Goal: Information Seeking & Learning: Compare options

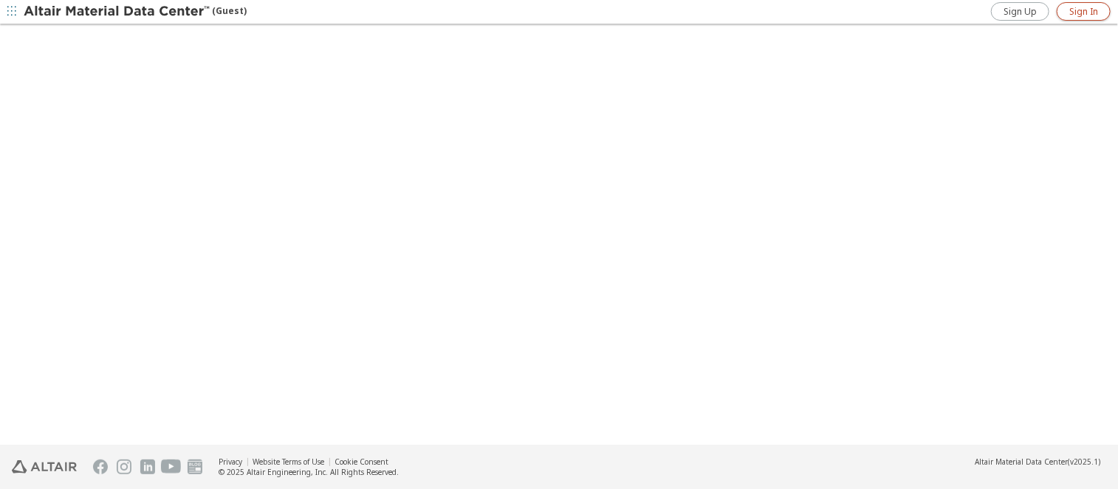
click at [1092, 6] on span "Sign In" at bounding box center [1083, 12] width 29 height 12
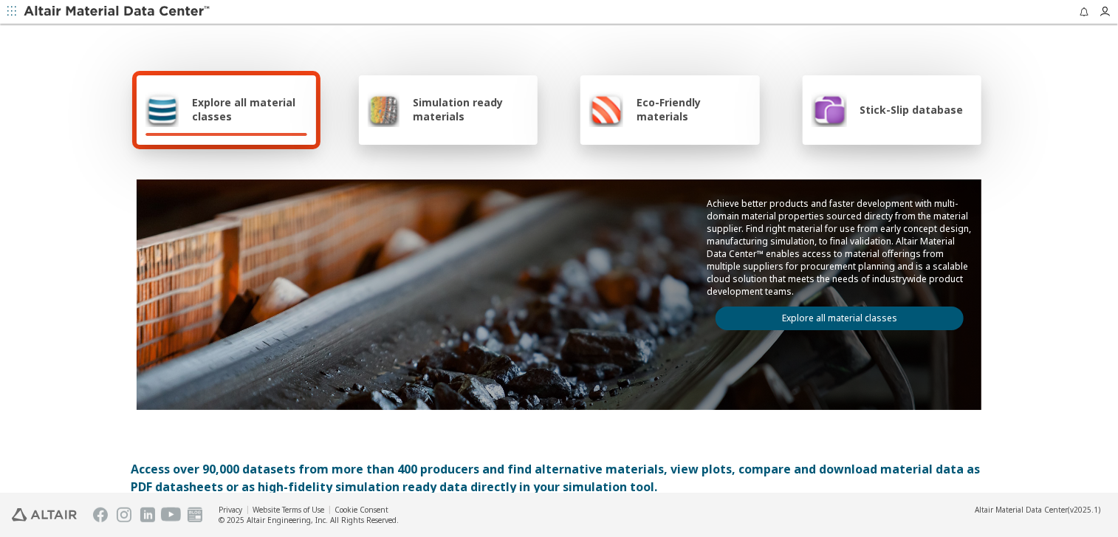
click at [157, 15] on img at bounding box center [118, 11] width 188 height 15
click at [236, 109] on span "Explore all material classes" at bounding box center [249, 109] width 115 height 28
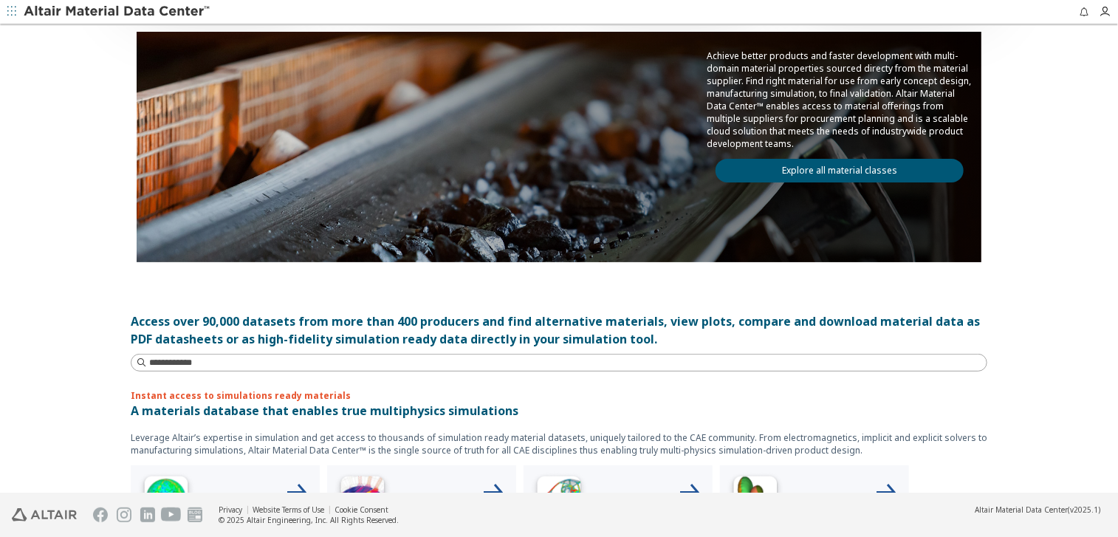
scroll to position [221, 0]
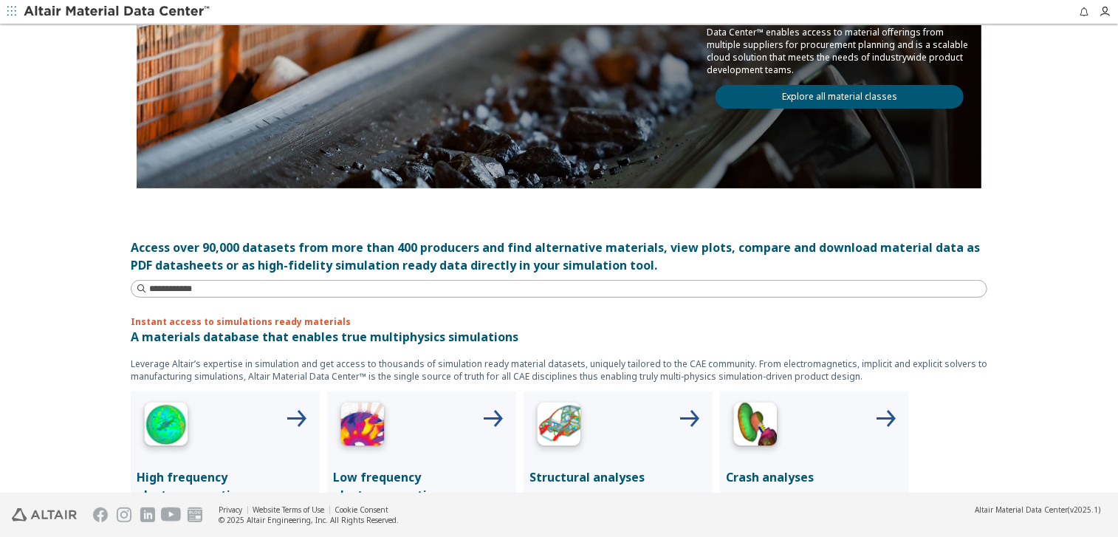
click at [406, 257] on div "Access over 90,000 datasets from more than 400 producers and find alternative m…" at bounding box center [559, 255] width 856 height 35
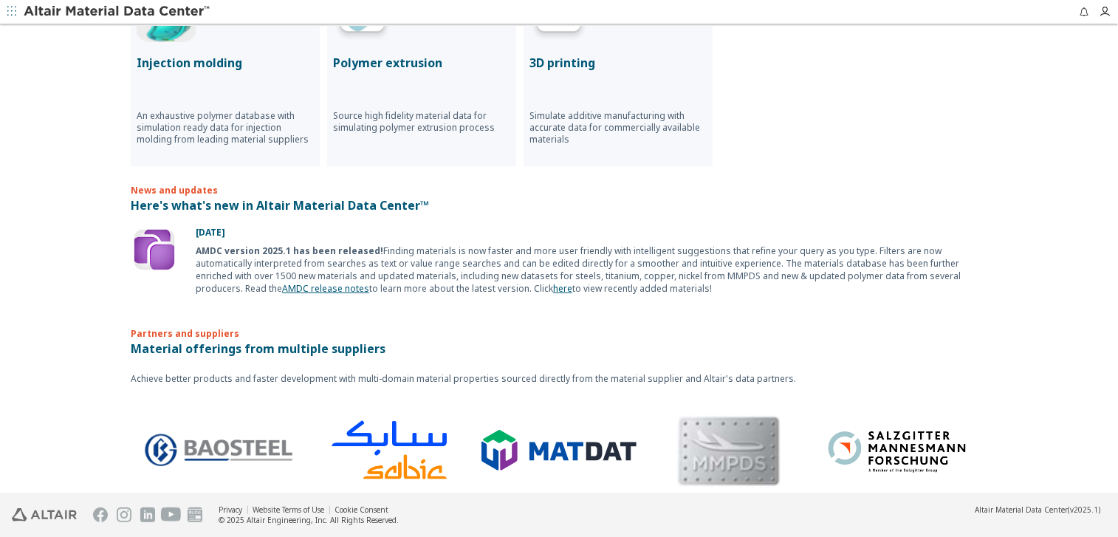
scroll to position [842, 0]
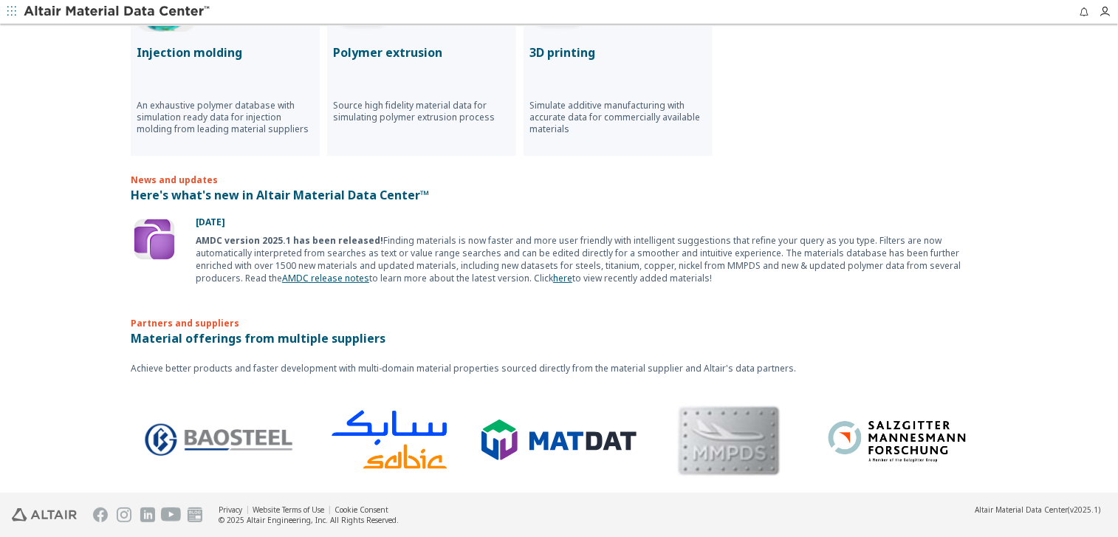
click at [161, 237] on img at bounding box center [154, 239] width 47 height 47
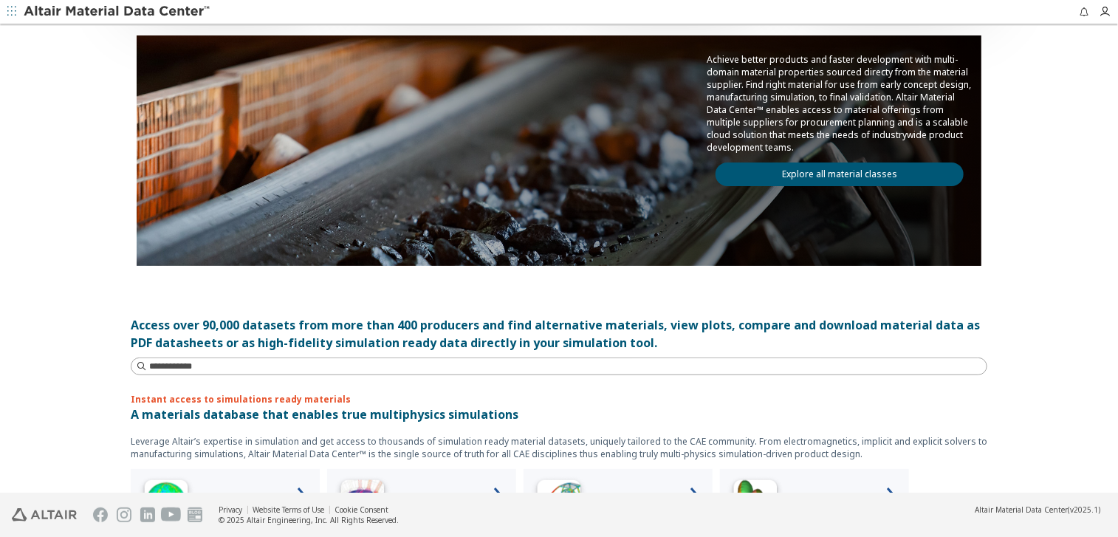
scroll to position [0, 0]
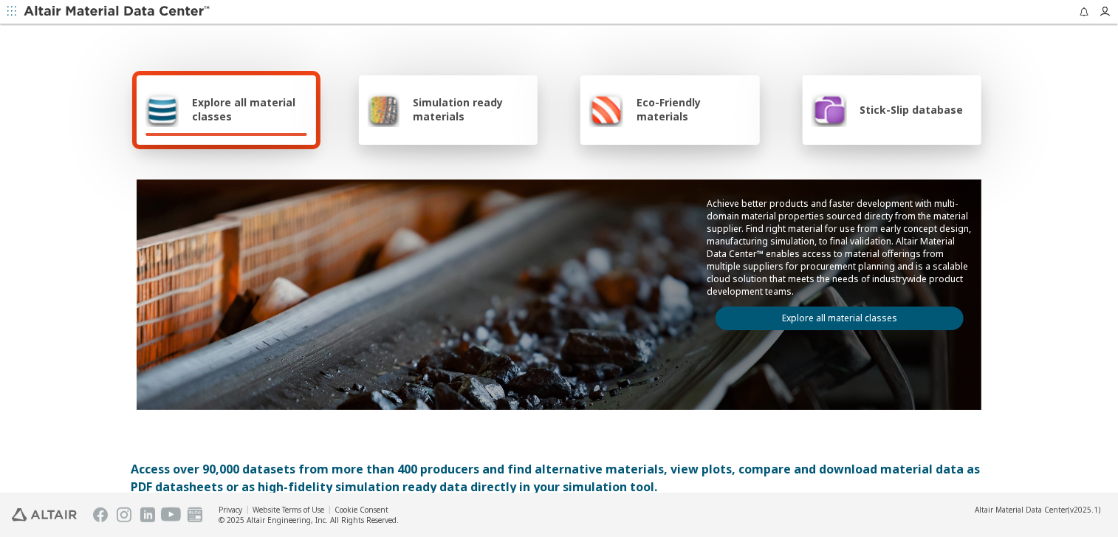
click at [114, 4] on img at bounding box center [118, 11] width 188 height 15
click at [179, 103] on div "Explore all material classes" at bounding box center [226, 109] width 162 height 35
click at [219, 120] on span "Explore all material classes" at bounding box center [249, 109] width 115 height 28
click at [791, 312] on link "Explore all material classes" at bounding box center [839, 318] width 248 height 24
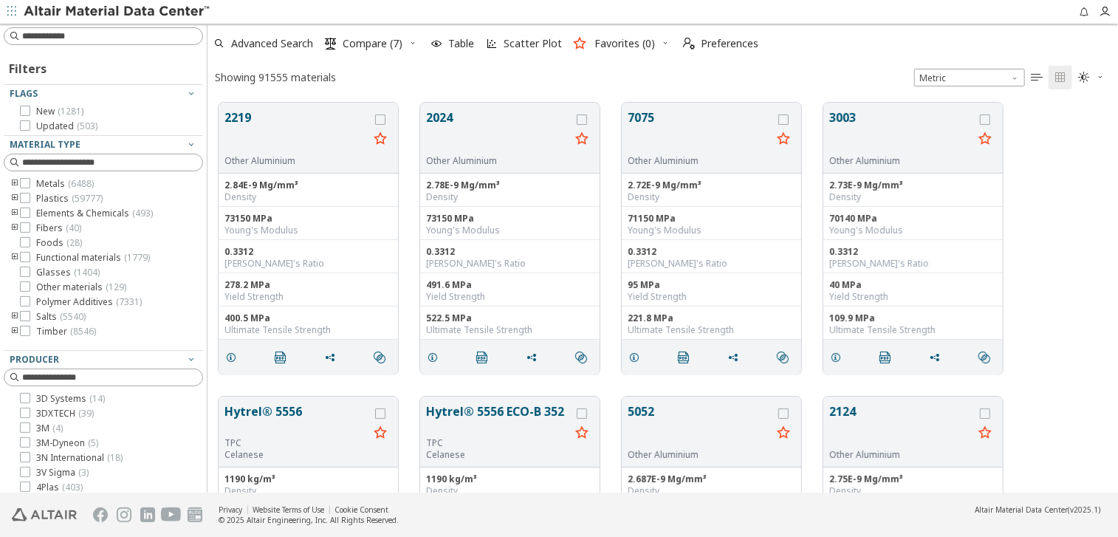
scroll to position [390, 899]
click at [378, 41] on span "Compare (7)" at bounding box center [373, 43] width 60 height 10
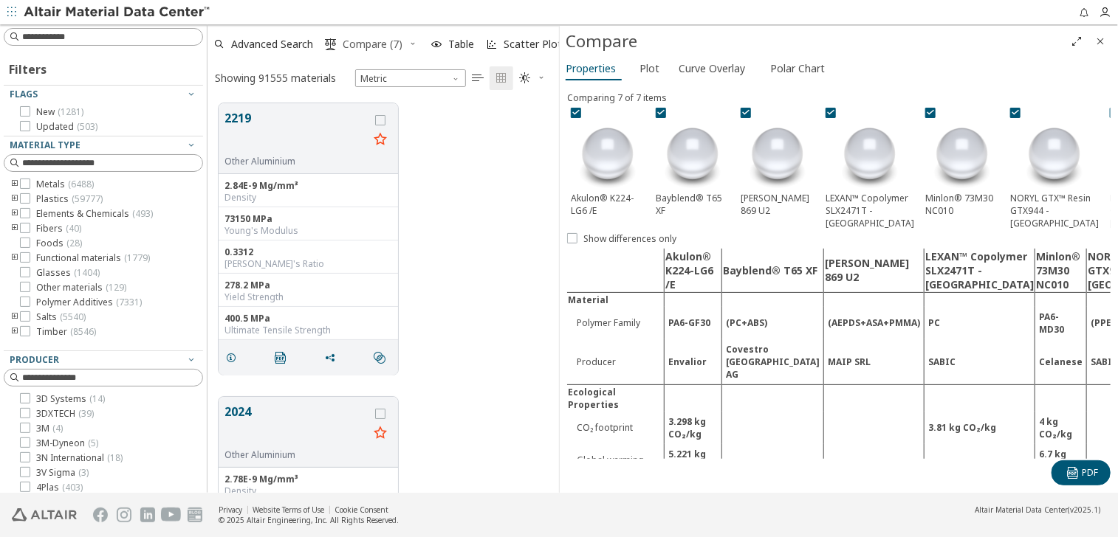
scroll to position [390, 340]
click at [574, 109] on icon at bounding box center [576, 111] width 10 height 10
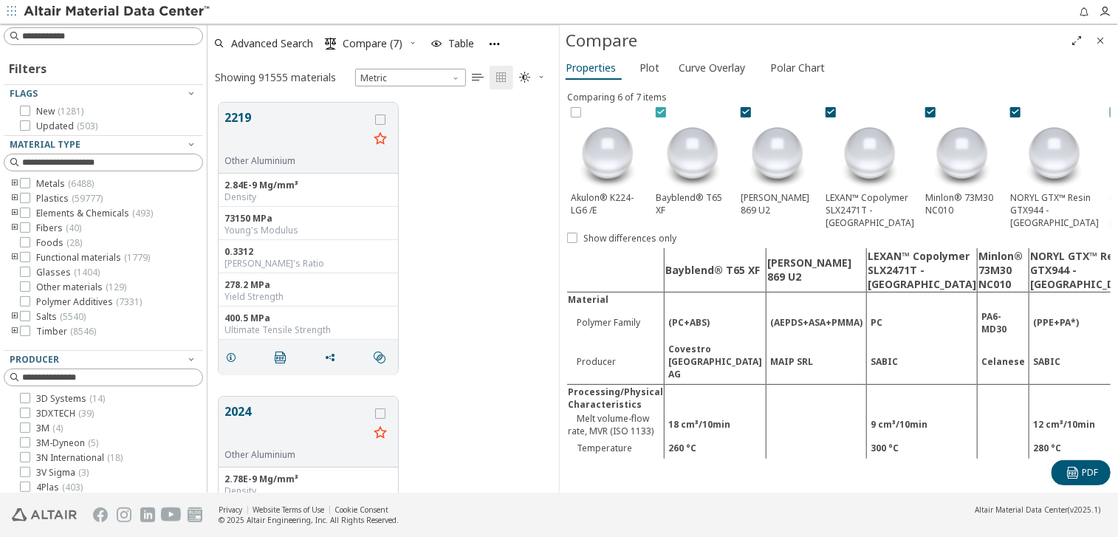
click at [664, 116] on div at bounding box center [661, 112] width 10 height 10
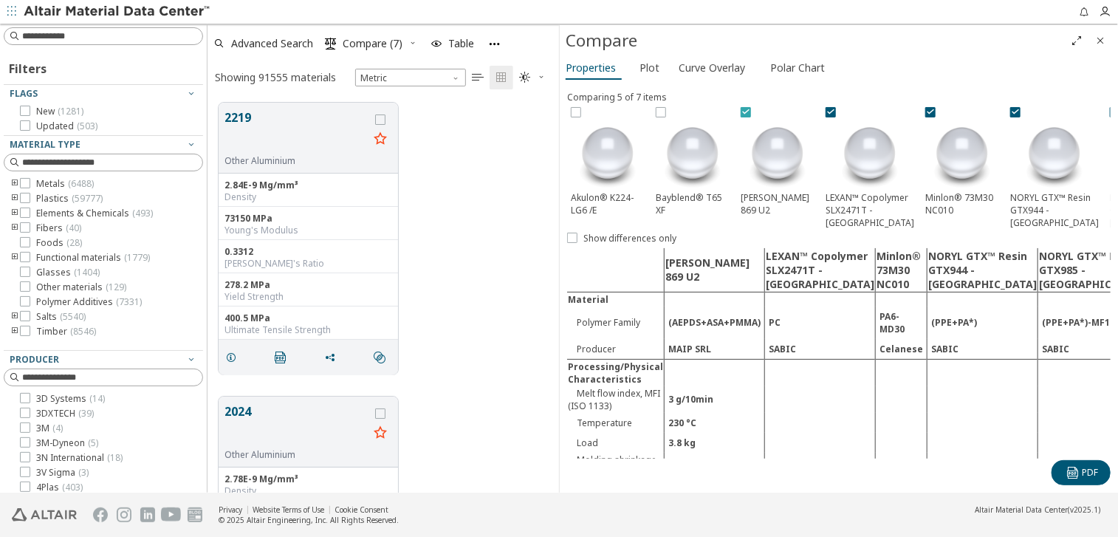
click at [744, 114] on icon at bounding box center [746, 111] width 10 height 10
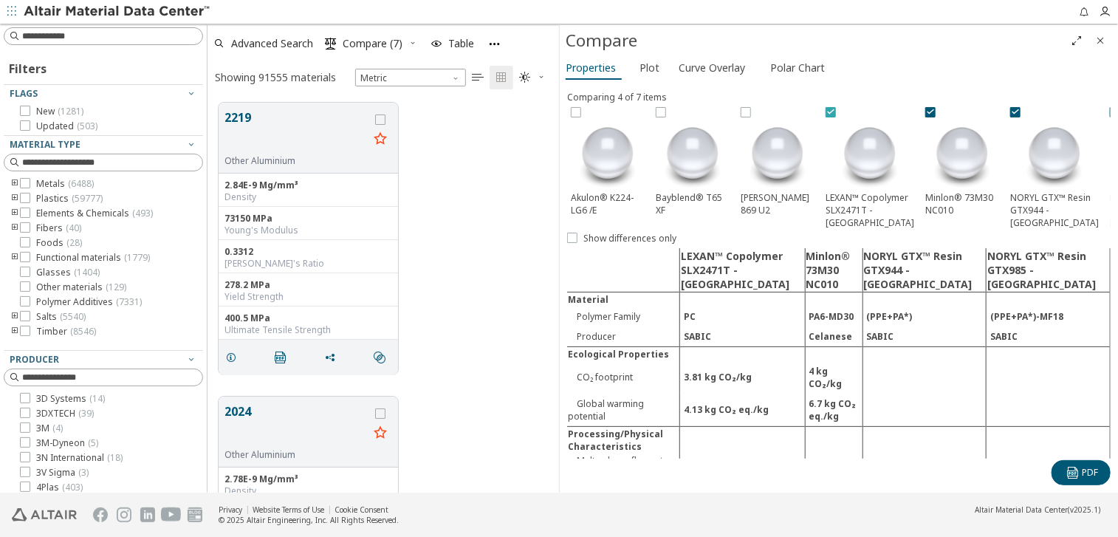
click at [836, 113] on label at bounding box center [831, 112] width 13 height 10
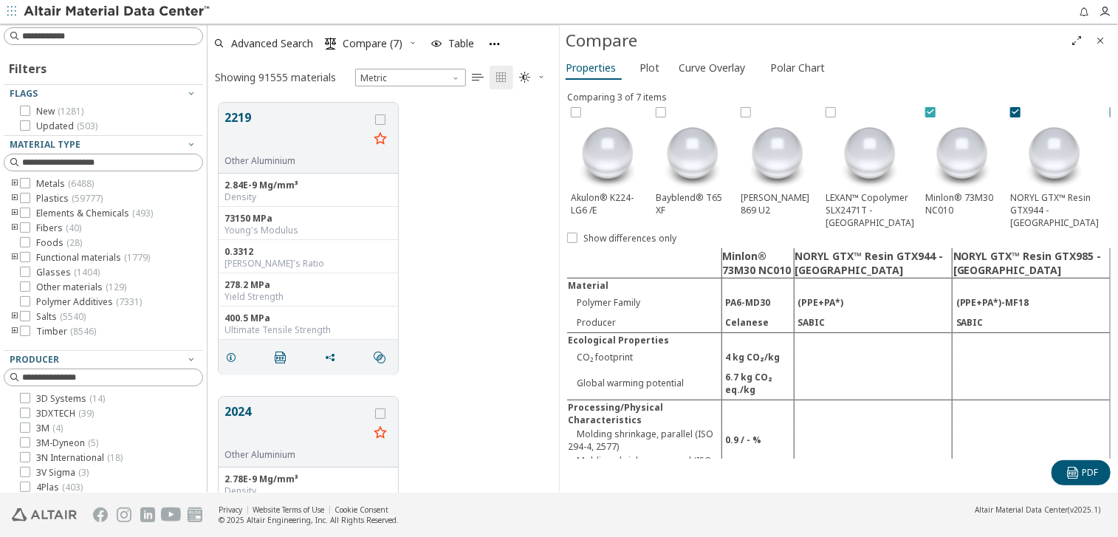
click at [925, 115] on label at bounding box center [931, 112] width 13 height 10
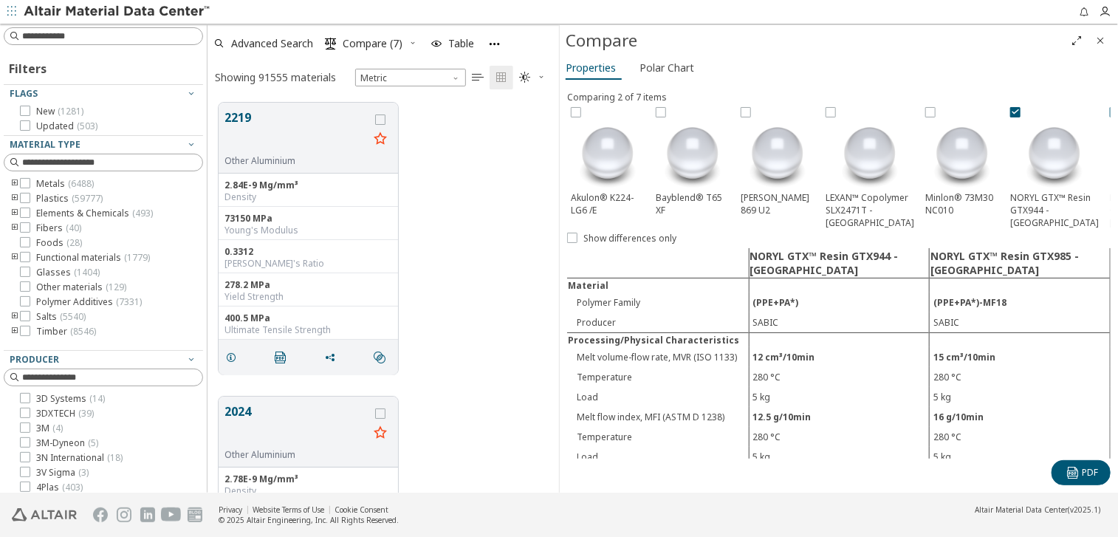
click at [1006, 113] on div "NORYL GTX™ Resin GTX944 - Europe" at bounding box center [1054, 167] width 96 height 129
click at [1010, 111] on icon at bounding box center [1015, 111] width 10 height 10
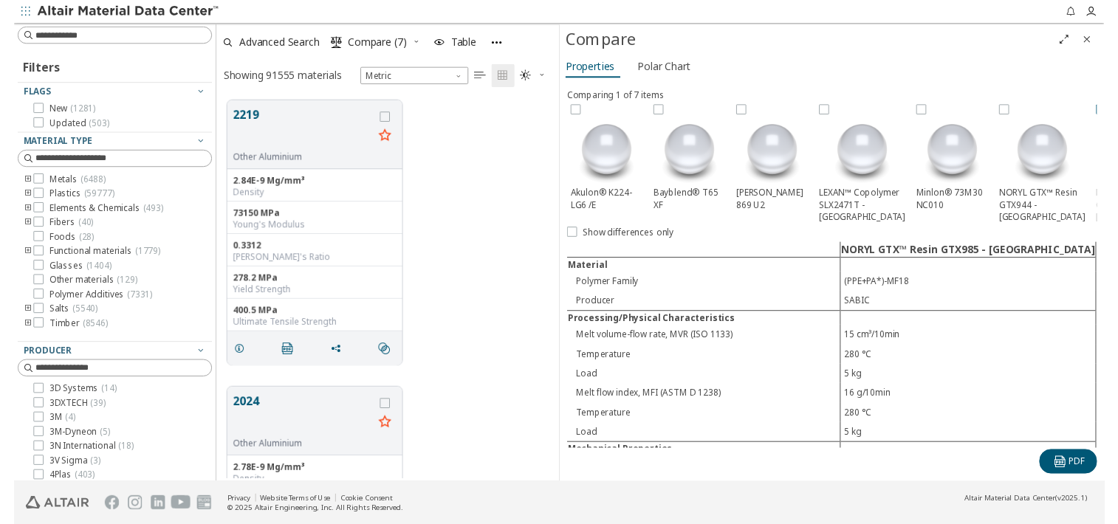
scroll to position [377, 340]
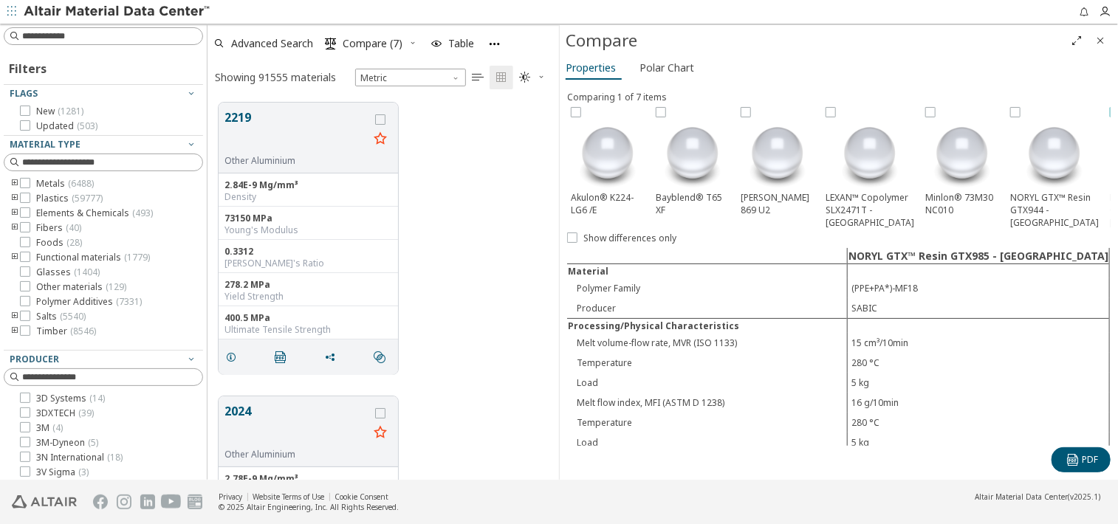
click at [1110, 111] on div at bounding box center [1115, 112] width 10 height 10
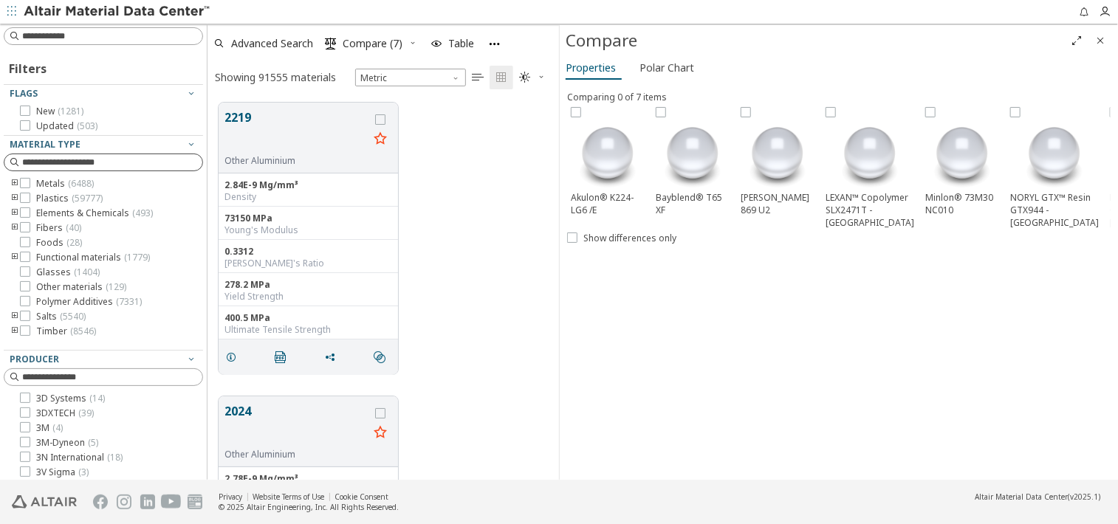
click at [47, 197] on span "Plastics ( 59777 )" at bounding box center [69, 199] width 66 height 12
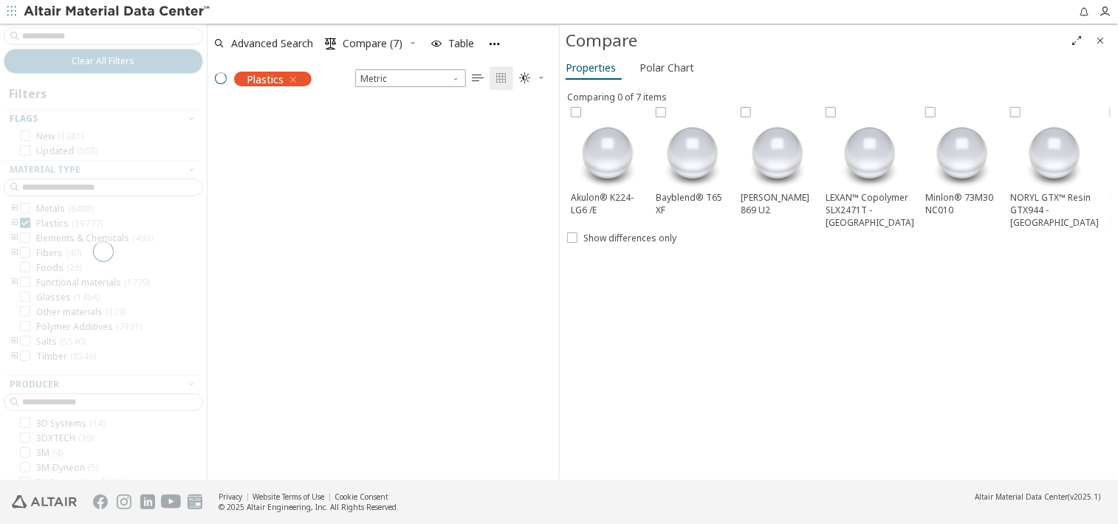
scroll to position [12, 12]
click at [99, 30] on div at bounding box center [103, 252] width 207 height 456
click at [92, 38] on div at bounding box center [103, 252] width 207 height 456
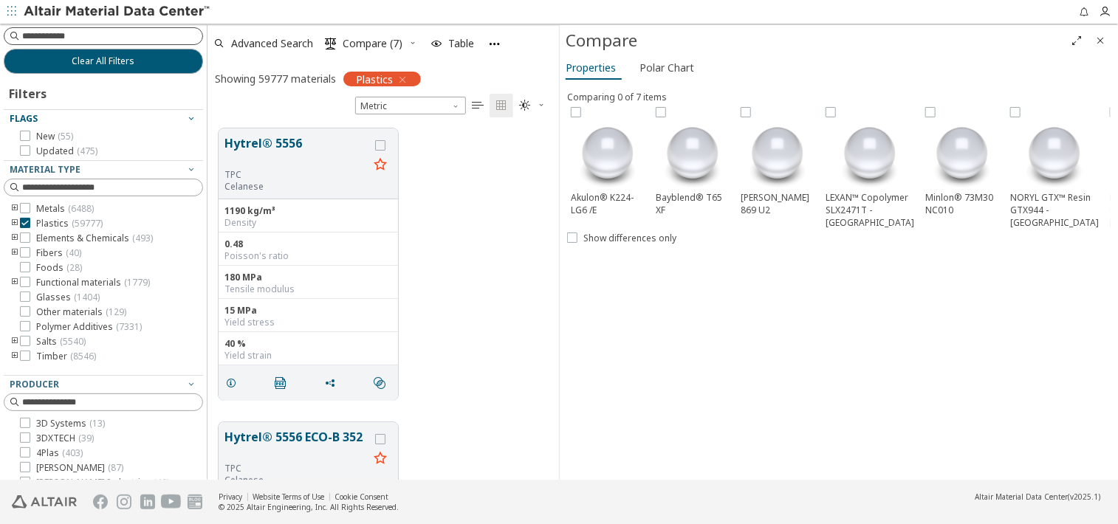
scroll to position [351, 340]
click at [96, 37] on input at bounding box center [112, 36] width 180 height 15
type input "********"
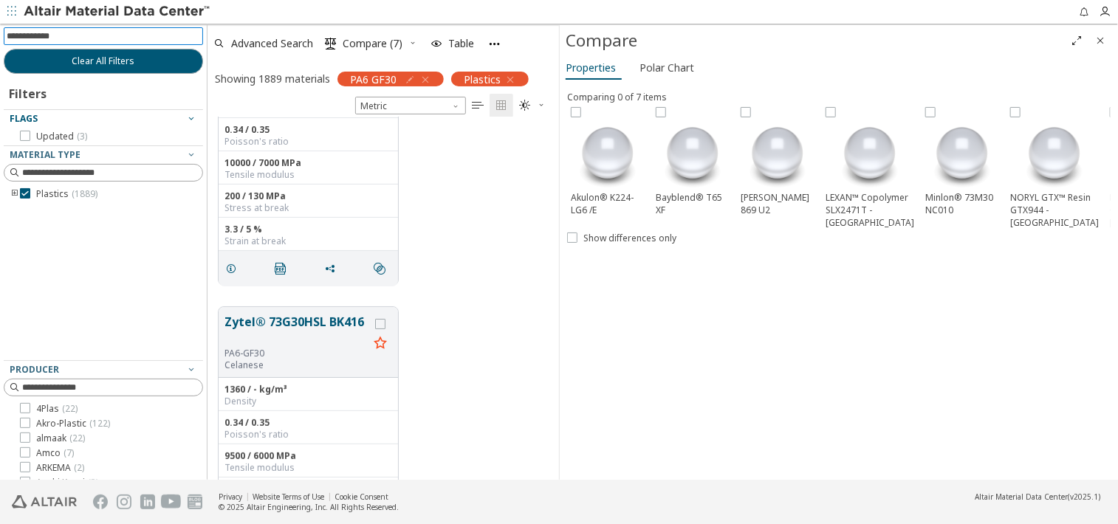
scroll to position [221, 0]
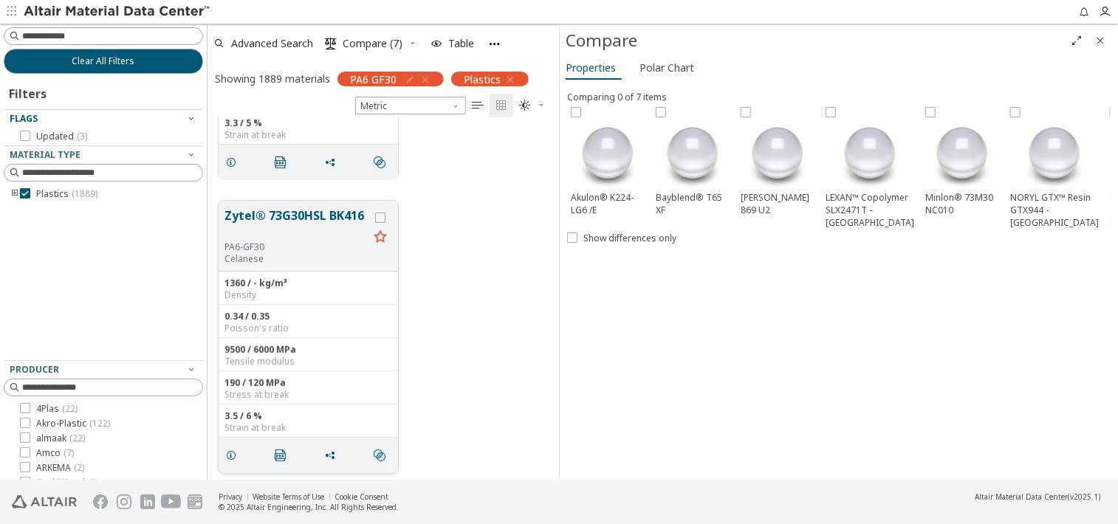
click at [306, 216] on button "Zytel® 73G30HSL BK416" at bounding box center [296, 224] width 144 height 35
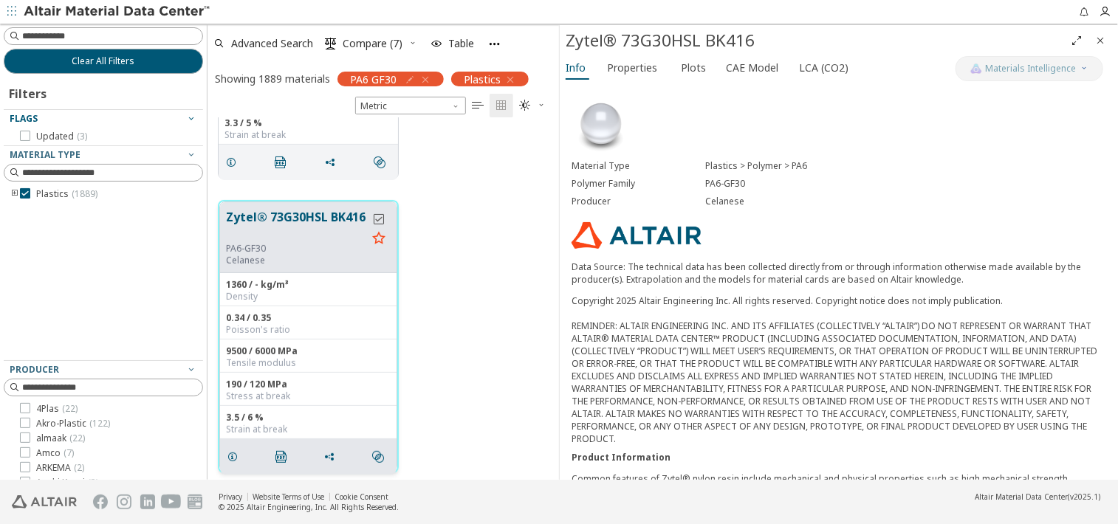
click at [378, 219] on icon "grid" at bounding box center [379, 219] width 10 height 10
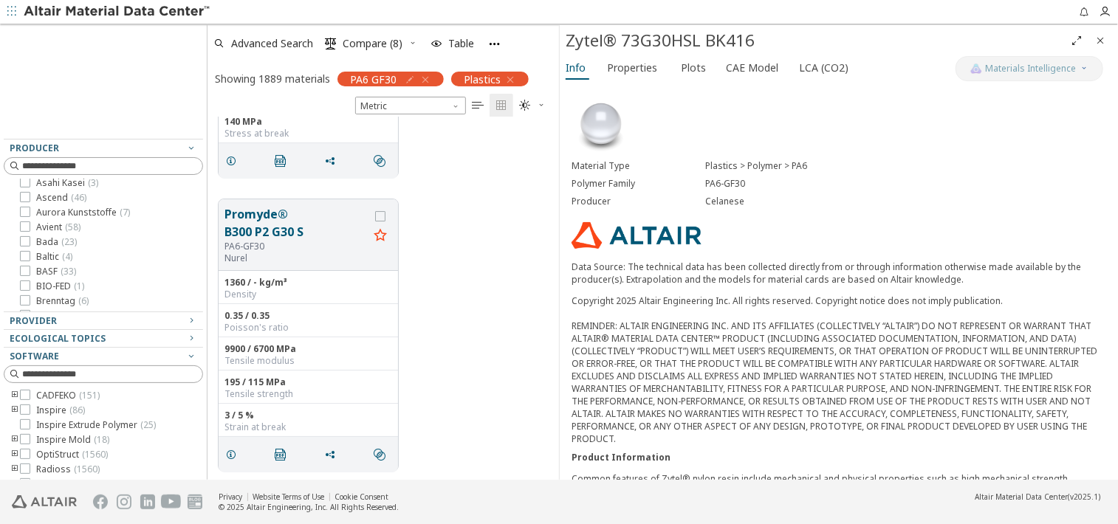
scroll to position [87, 0]
click at [41, 264] on span "BASF ( 33 )" at bounding box center [56, 263] width 40 height 12
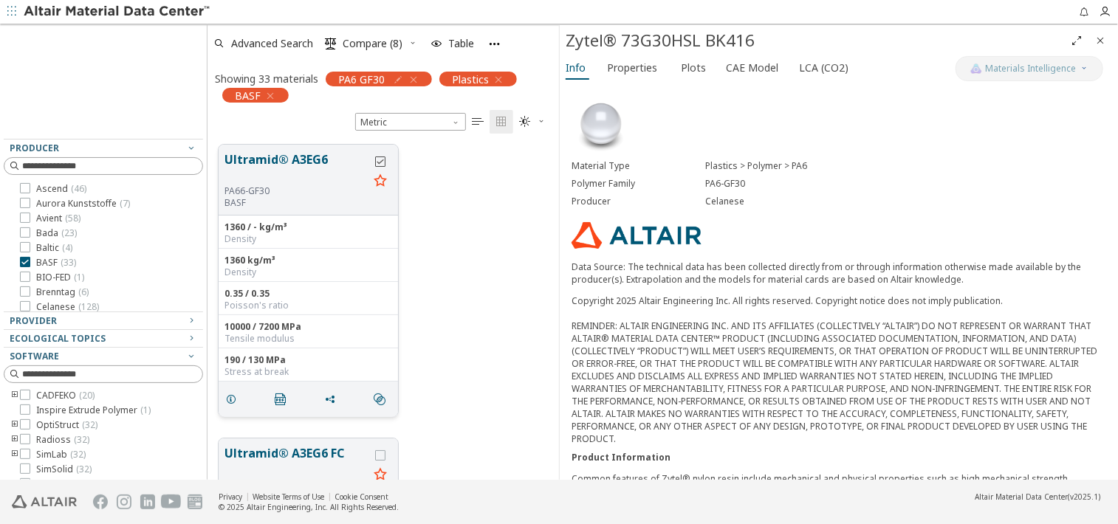
click at [379, 162] on icon "grid" at bounding box center [380, 162] width 10 height 10
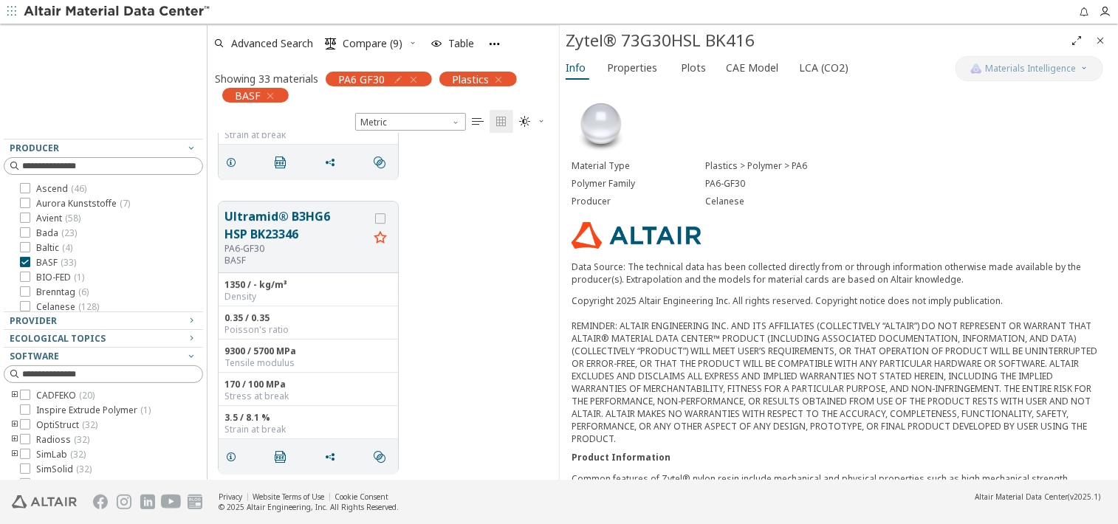
scroll to position [5140, 0]
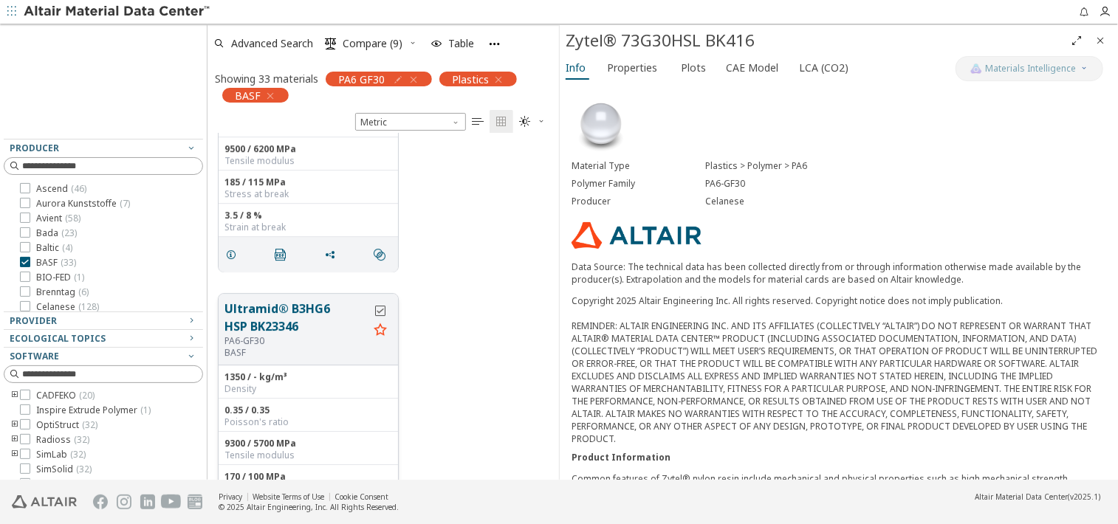
click at [381, 312] on icon "grid" at bounding box center [380, 311] width 10 height 10
click at [38, 261] on span "BASF ( 33 )" at bounding box center [56, 263] width 40 height 12
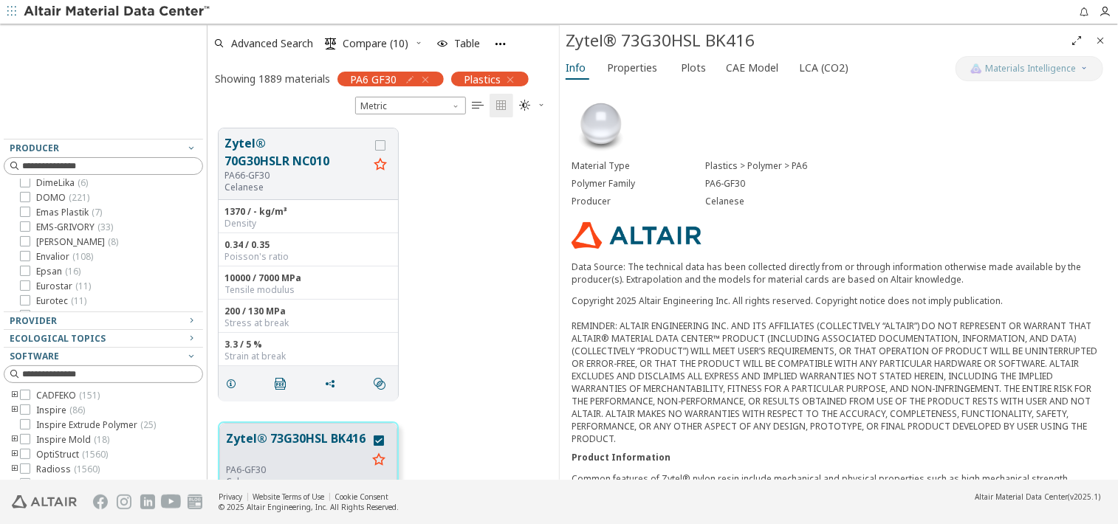
scroll to position [293, 0]
click at [44, 247] on span "Envalior ( 108 )" at bounding box center [64, 249] width 57 height 12
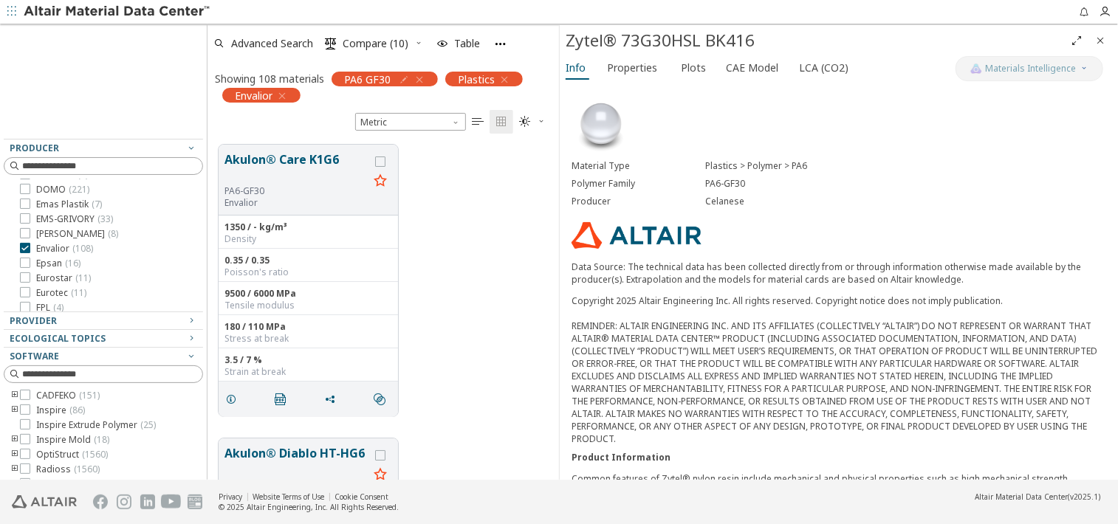
scroll to position [204, 0]
click at [384, 162] on icon "grid" at bounding box center [380, 162] width 10 height 10
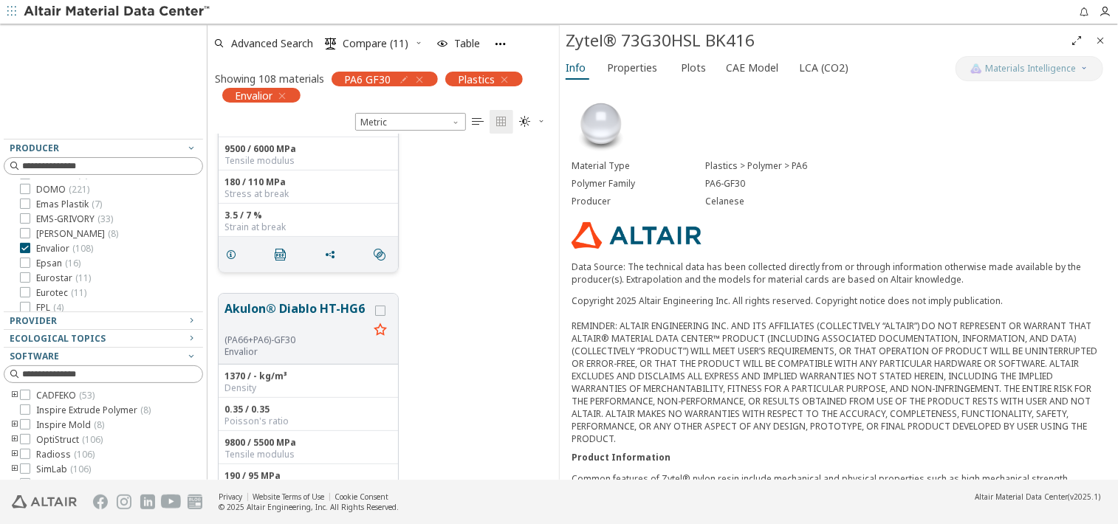
scroll to position [148, 0]
click at [378, 306] on icon "grid" at bounding box center [380, 308] width 10 height 10
click at [366, 43] on span "Compare (12)" at bounding box center [376, 43] width 66 height 10
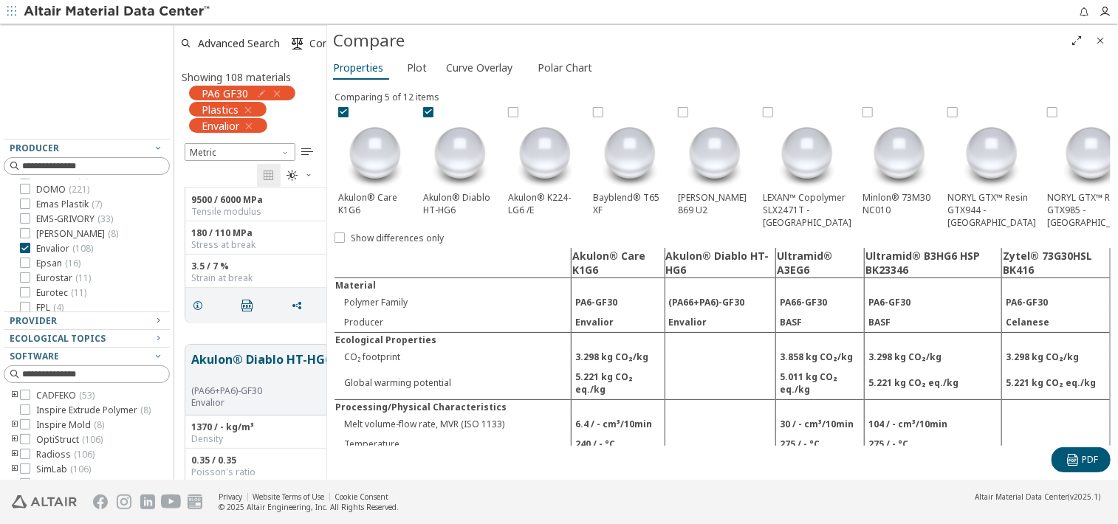
scroll to position [281, 141]
drag, startPoint x: 557, startPoint y: 265, endPoint x: 341, endPoint y: 277, distance: 216.6
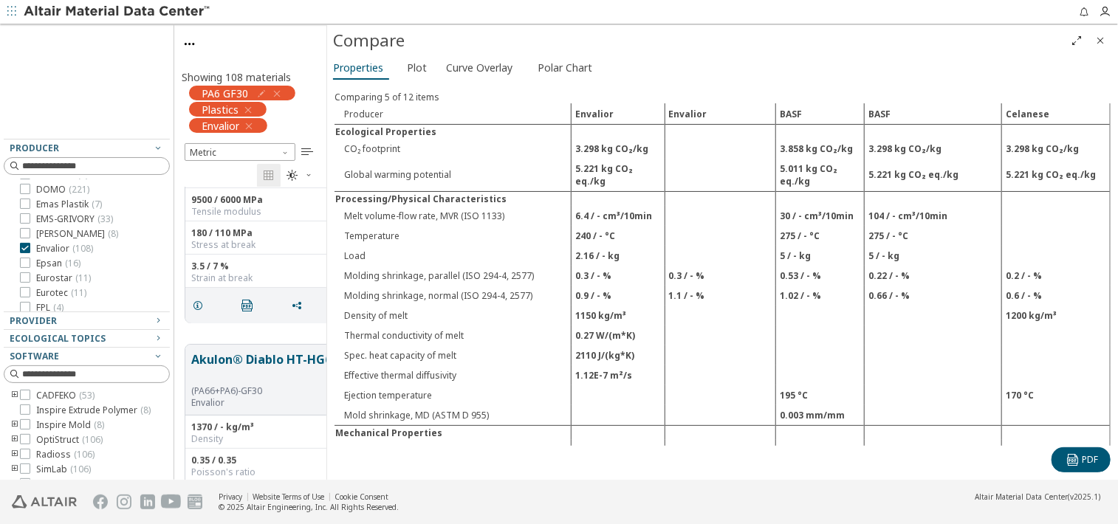
scroll to position [221, 0]
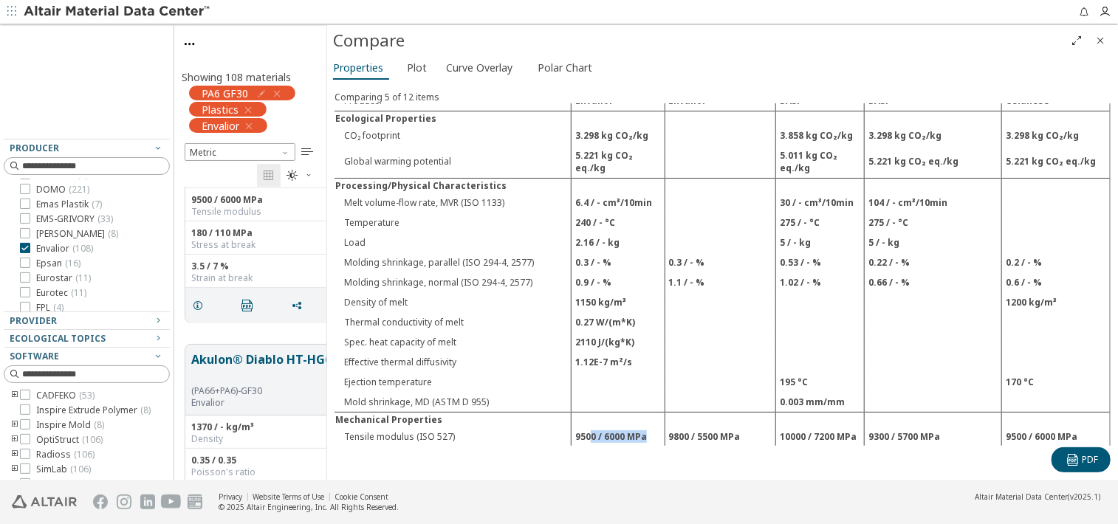
drag, startPoint x: 589, startPoint y: 423, endPoint x: 641, endPoint y: 425, distance: 51.7
click at [641, 427] on td "9500 / 6000 MPa" at bounding box center [617, 437] width 93 height 20
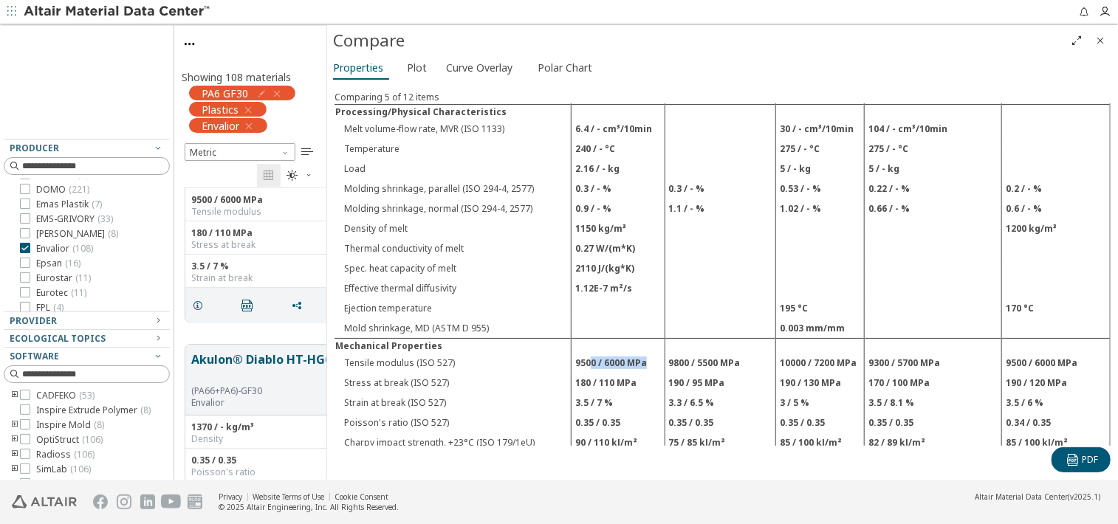
scroll to position [369, 0]
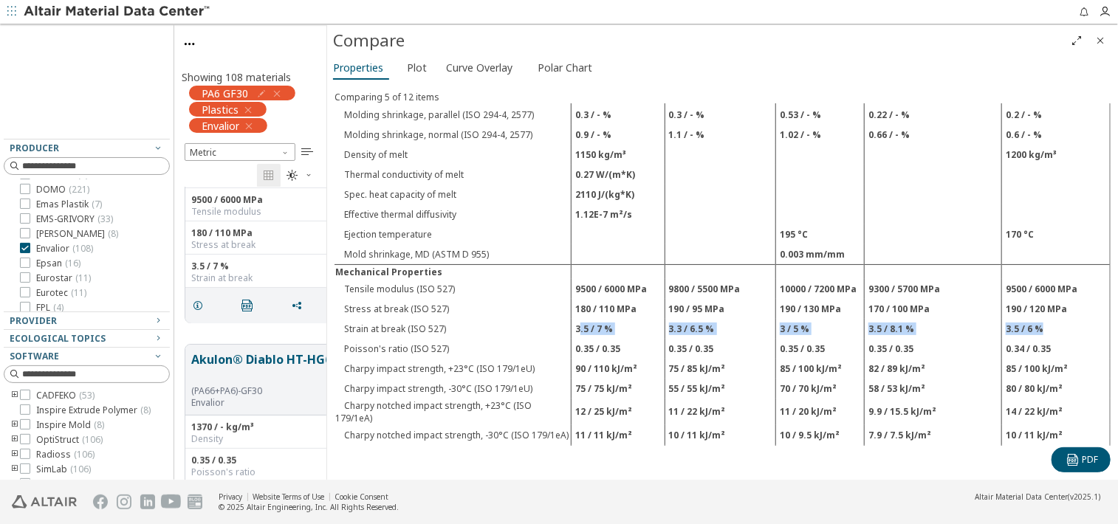
drag, startPoint x: 576, startPoint y: 312, endPoint x: 1048, endPoint y: 308, distance: 471.8
click at [1048, 319] on tr "Strain at break (ISO 527) 3.5 / 7 % 3.3 / 6.5 % 3 / 5 % 3.5 / 8.1 % 3.5 / 6 %" at bounding box center [722, 329] width 776 height 20
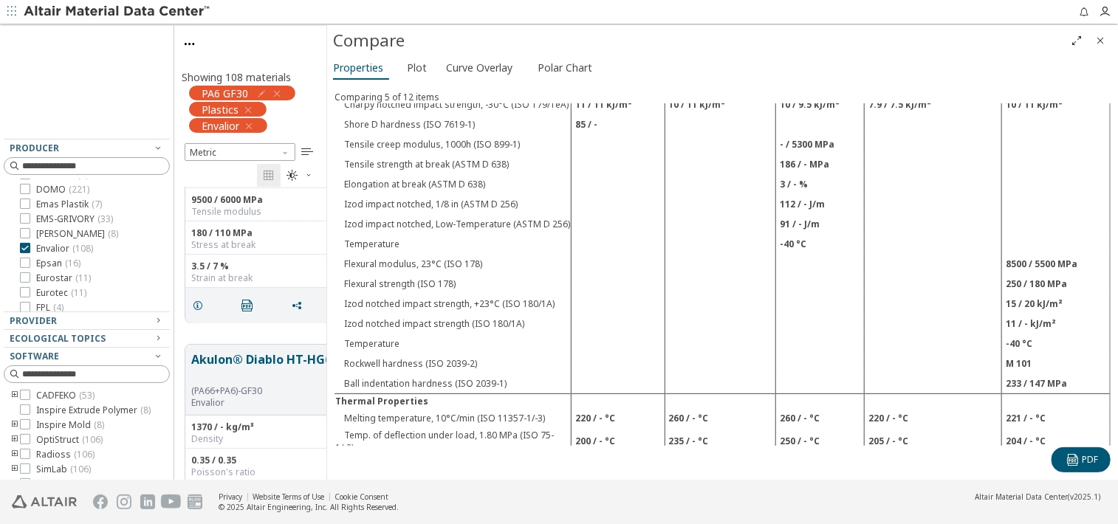
scroll to position [738, 0]
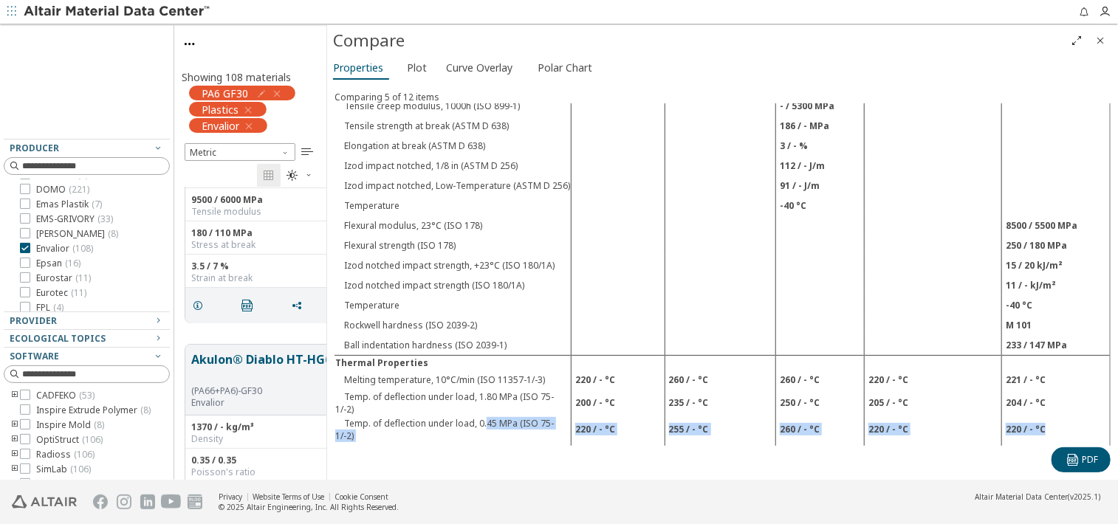
drag, startPoint x: 485, startPoint y: 389, endPoint x: 1045, endPoint y: 390, distance: 560.4
click at [1045, 416] on tr "Temp. of deflection under load, 0.45 MPa (ISO 75-1/-2) 220 / - °C 255 / - °C 26…" at bounding box center [722, 429] width 776 height 27
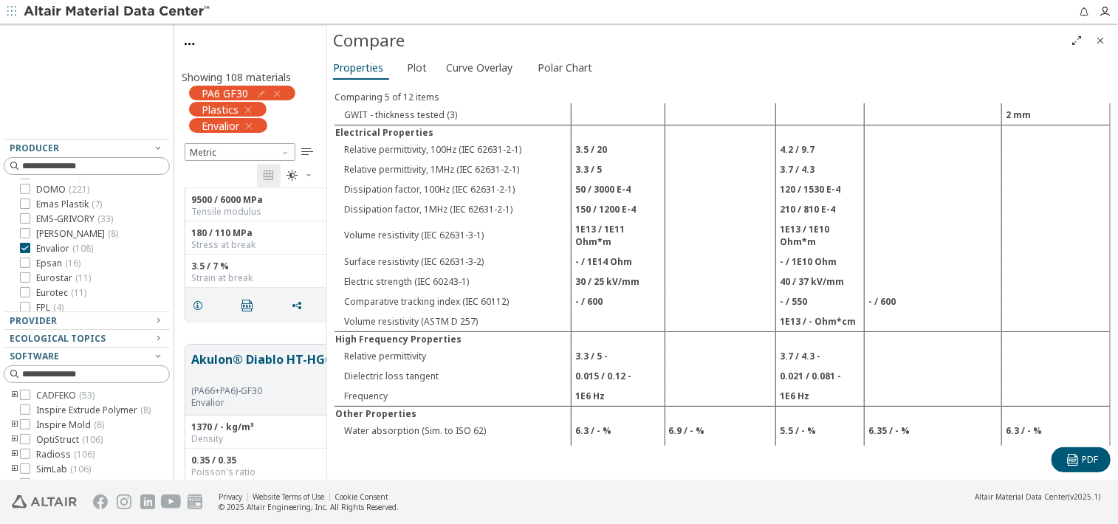
scroll to position [1550, 0]
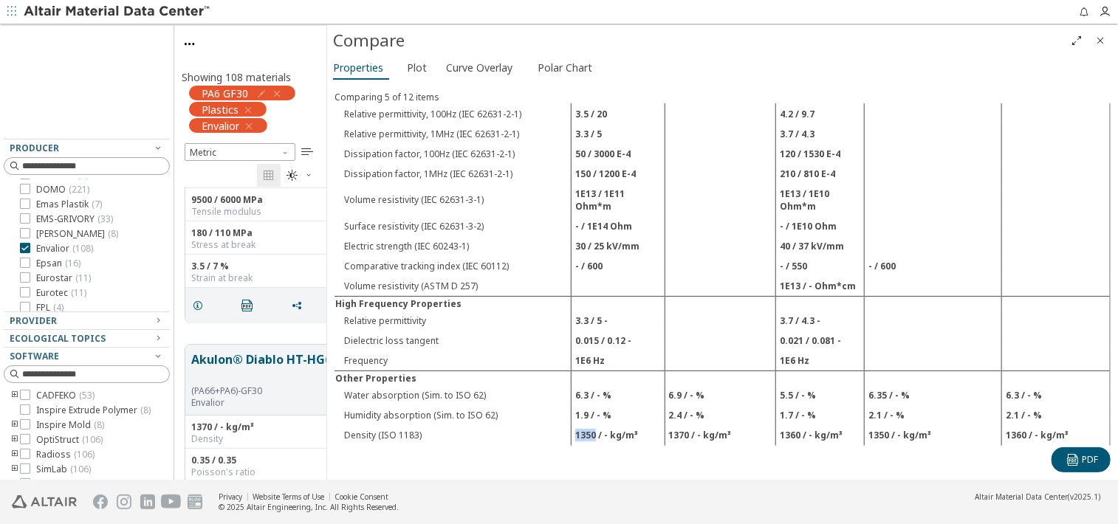
drag, startPoint x: 573, startPoint y: 366, endPoint x: 593, endPoint y: 368, distance: 20.1
click at [593, 425] on td "1350 / - kg/m³" at bounding box center [617, 435] width 93 height 20
drag, startPoint x: 776, startPoint y: 365, endPoint x: 789, endPoint y: 364, distance: 12.6
click at [789, 425] on td "1360 / - kg/m³" at bounding box center [819, 435] width 89 height 20
drag, startPoint x: 789, startPoint y: 364, endPoint x: 781, endPoint y: 371, distance: 9.9
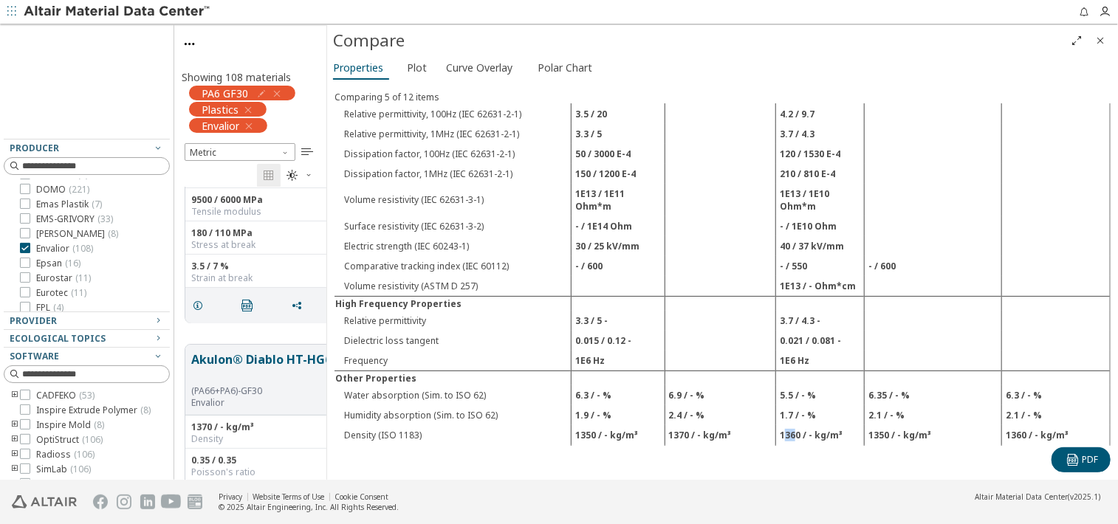
click at [781, 425] on td "1360 / - kg/m³" at bounding box center [819, 435] width 89 height 20
click at [780, 445] on td "5.5 %" at bounding box center [819, 455] width 89 height 20
drag, startPoint x: 774, startPoint y: 363, endPoint x: 794, endPoint y: 364, distance: 20.0
click at [794, 425] on td "1360 / - kg/m³" at bounding box center [819, 435] width 89 height 20
click at [829, 425] on td "1360 / - kg/m³" at bounding box center [819, 435] width 89 height 20
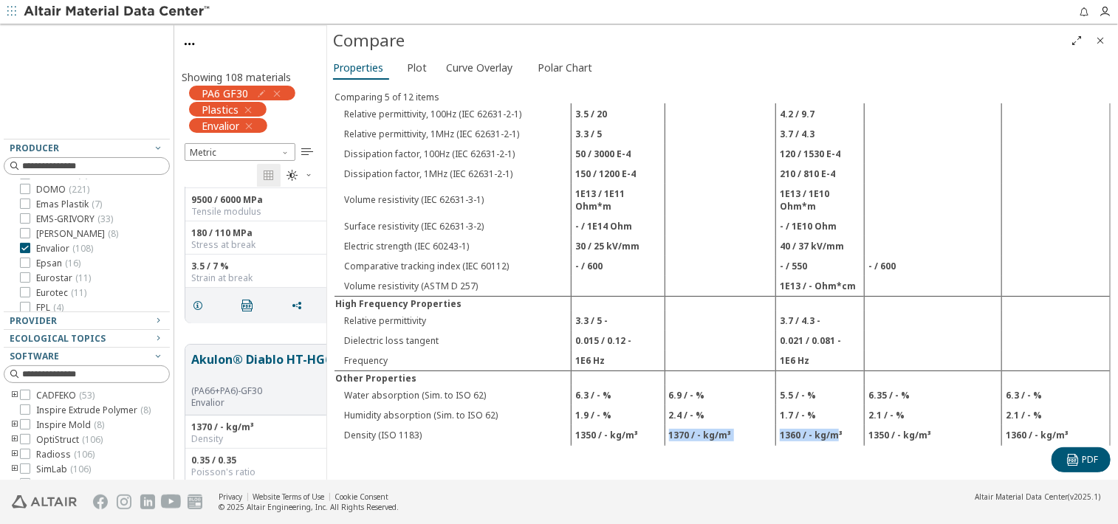
drag, startPoint x: 830, startPoint y: 362, endPoint x: 650, endPoint y: 354, distance: 179.6
click at [650, 425] on tr "Density (ISO 1183) 1350 / - kg/m³ 1370 / - kg/m³ 1360 / - kg/m³ 1350 / - kg/m³ …" at bounding box center [722, 435] width 776 height 20
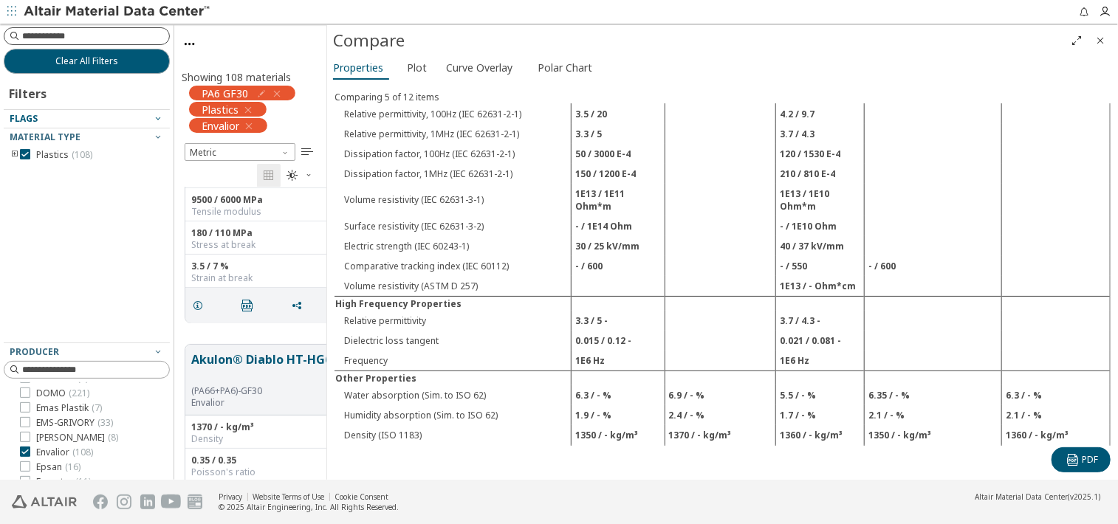
click at [103, 35] on input at bounding box center [95, 36] width 147 height 15
type input "********"
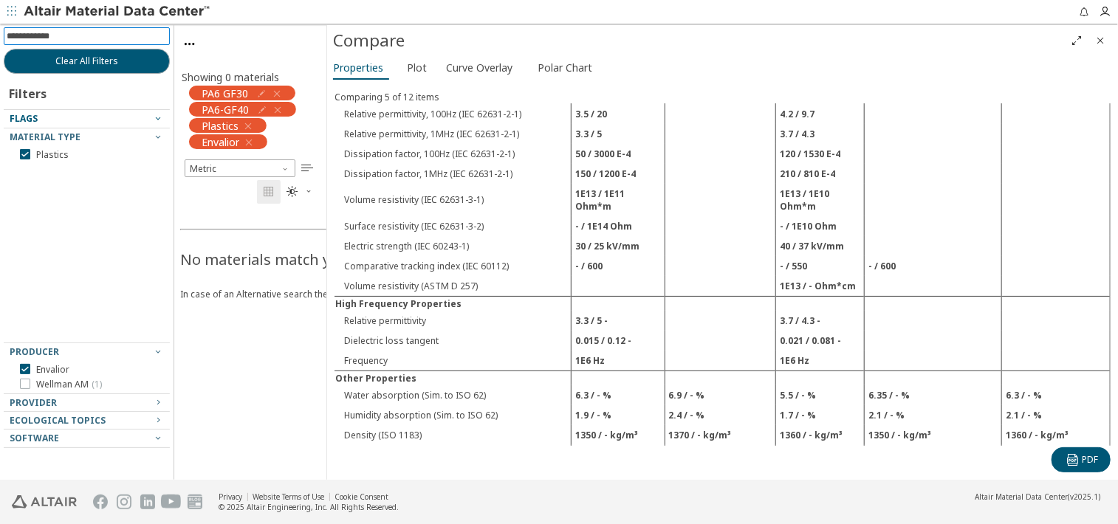
click at [284, 92] on div "PA6 GF30" at bounding box center [242, 93] width 106 height 15
click at [276, 92] on icon "button" at bounding box center [277, 94] width 12 height 12
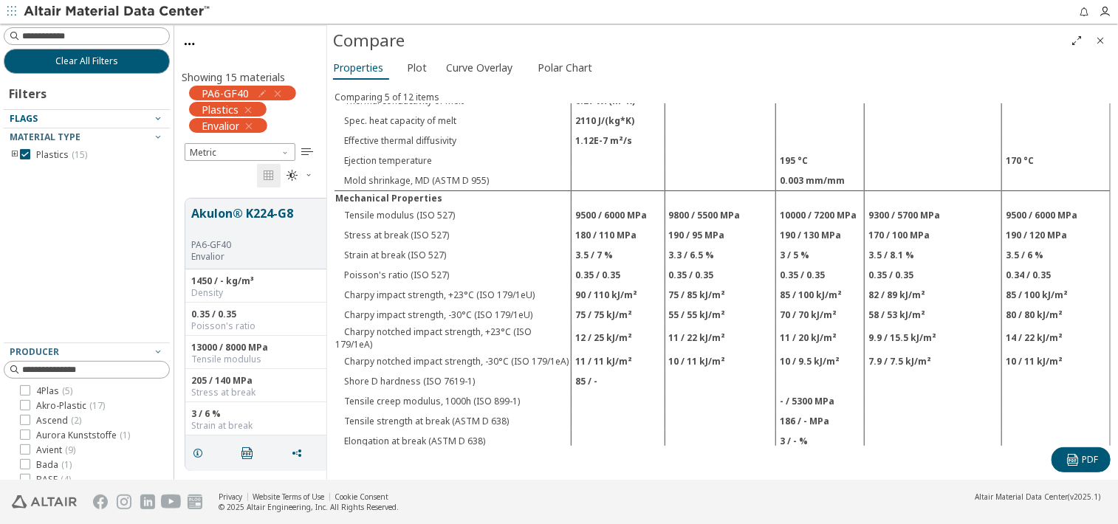
scroll to position [369, 0]
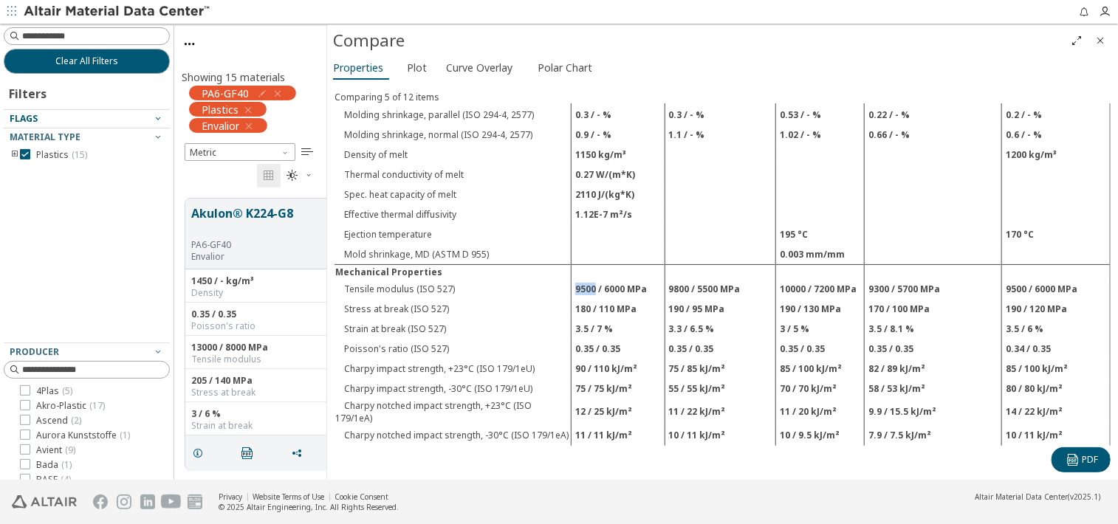
drag, startPoint x: 572, startPoint y: 272, endPoint x: 590, endPoint y: 272, distance: 17.7
click at [590, 279] on td "9500 / 6000 MPa" at bounding box center [617, 289] width 93 height 20
drag, startPoint x: 590, startPoint y: 272, endPoint x: 602, endPoint y: 273, distance: 12.6
click at [602, 279] on td "9500 / 6000 MPa" at bounding box center [617, 289] width 93 height 20
drag, startPoint x: 597, startPoint y: 274, endPoint x: 643, endPoint y: 272, distance: 45.8
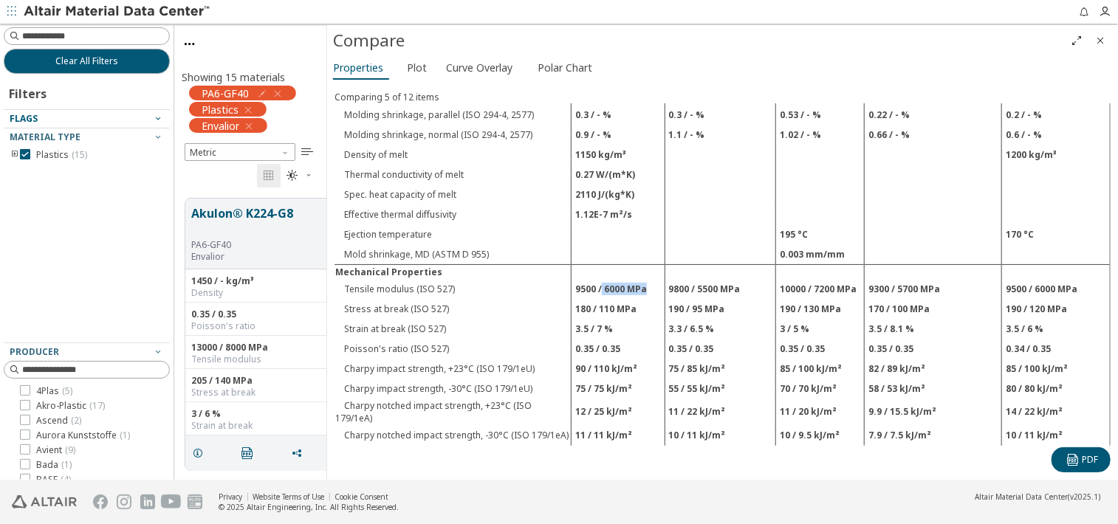
click at [643, 279] on td "9500 / 6000 MPa" at bounding box center [617, 289] width 93 height 20
drag, startPoint x: 643, startPoint y: 272, endPoint x: 643, endPoint y: 303, distance: 31.0
click at [643, 319] on td "3.5 / 7 %" at bounding box center [617, 329] width 93 height 20
drag, startPoint x: 694, startPoint y: 274, endPoint x: 710, endPoint y: 274, distance: 16.2
click at [710, 279] on td "9800 / 5500 MPa" at bounding box center [719, 289] width 111 height 20
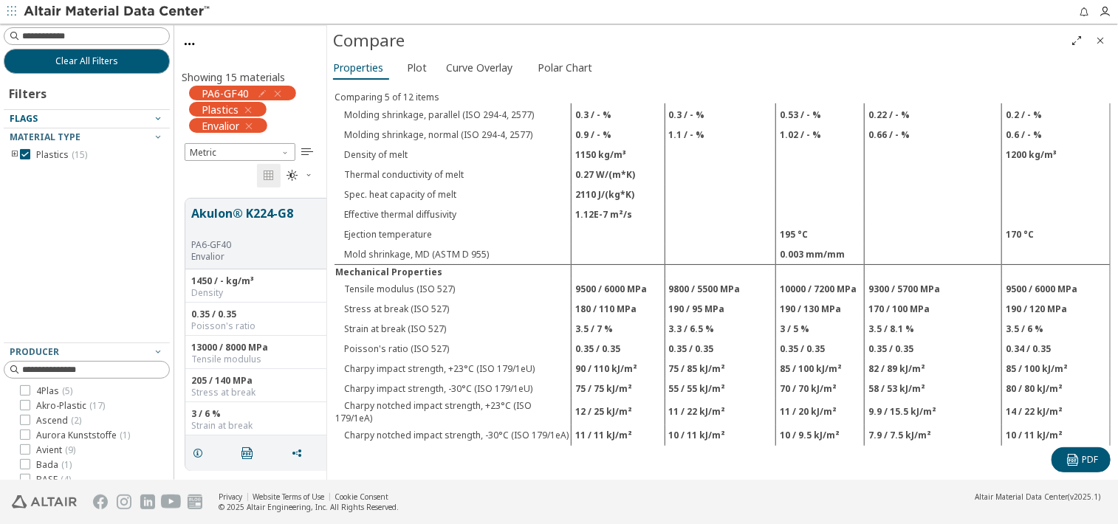
drag, startPoint x: 710, startPoint y: 274, endPoint x: 700, endPoint y: 284, distance: 14.1
click at [700, 299] on td "190 / 95 MPa" at bounding box center [719, 309] width 111 height 20
drag, startPoint x: 603, startPoint y: 273, endPoint x: 644, endPoint y: 272, distance: 40.6
click at [644, 279] on td "9500 / 6000 MPa" at bounding box center [617, 289] width 93 height 20
click at [795, 279] on td "10000 / 7200 MPa" at bounding box center [819, 289] width 89 height 20
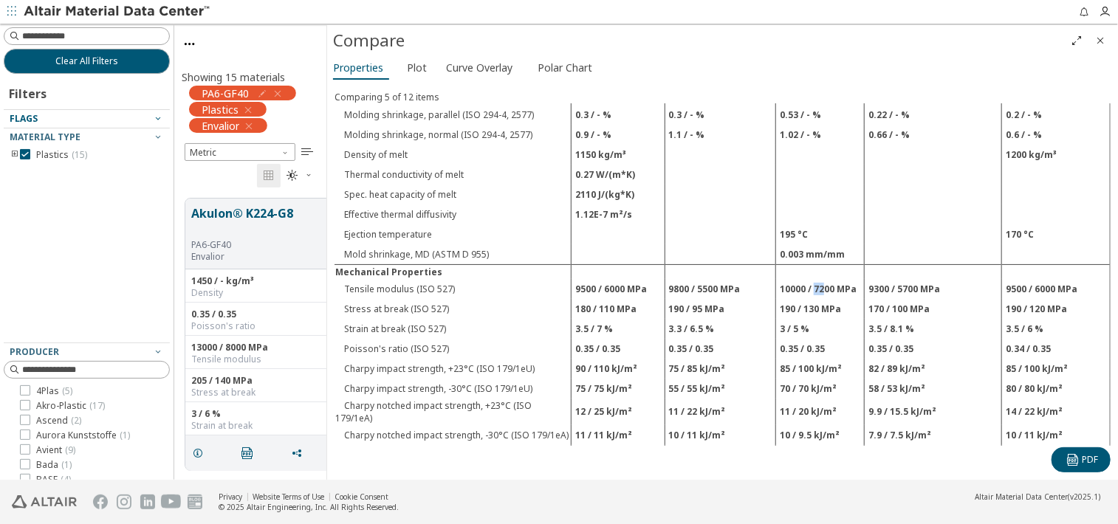
drag, startPoint x: 795, startPoint y: 269, endPoint x: 818, endPoint y: 271, distance: 23.0
click at [818, 279] on td "10000 / 7200 MPa" at bounding box center [819, 289] width 89 height 20
click at [589, 279] on td "9500 / 6000 MPa" at bounding box center [617, 289] width 93 height 20
drag, startPoint x: 589, startPoint y: 271, endPoint x: 582, endPoint y: 280, distance: 11.5
click at [582, 280] on td "9500 / 6000 MPa" at bounding box center [617, 289] width 93 height 20
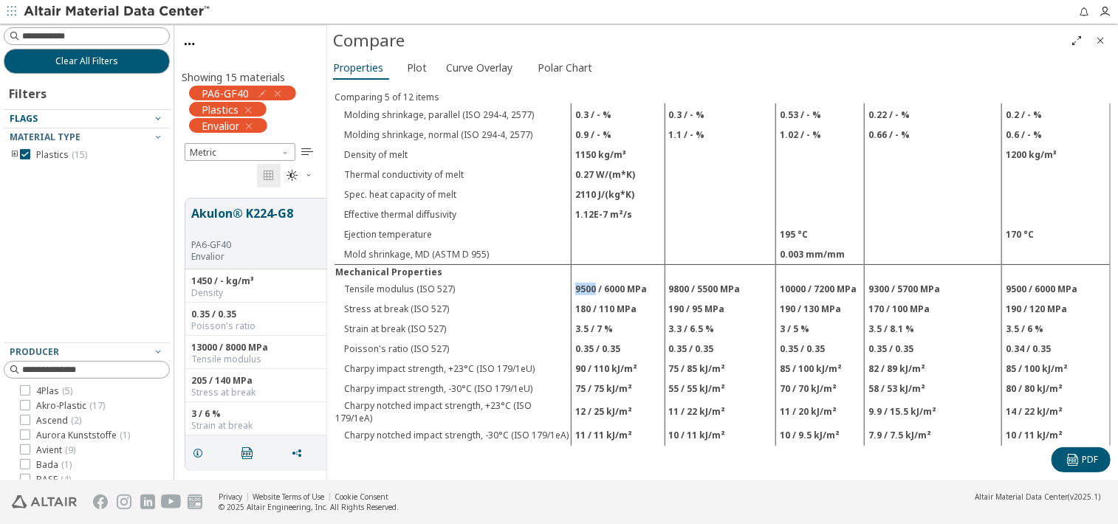
drag, startPoint x: 591, startPoint y: 276, endPoint x: 574, endPoint y: 276, distance: 17.0
click at [574, 279] on td "9500 / 6000 MPa" at bounding box center [617, 289] width 93 height 20
drag, startPoint x: 603, startPoint y: 273, endPoint x: 631, endPoint y: 276, distance: 28.2
click at [631, 279] on td "9500 / 6000 MPa" at bounding box center [617, 289] width 93 height 20
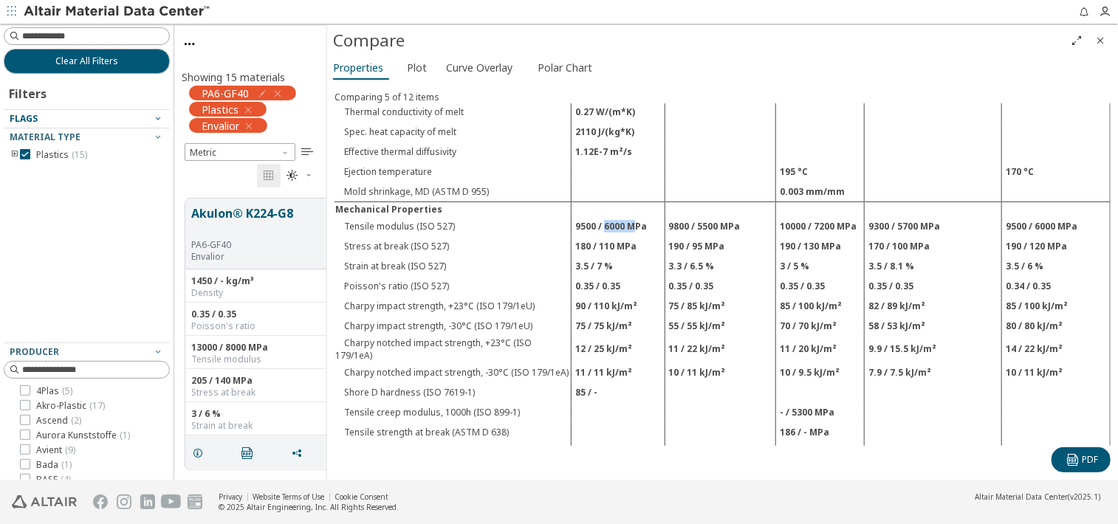
scroll to position [517, 0]
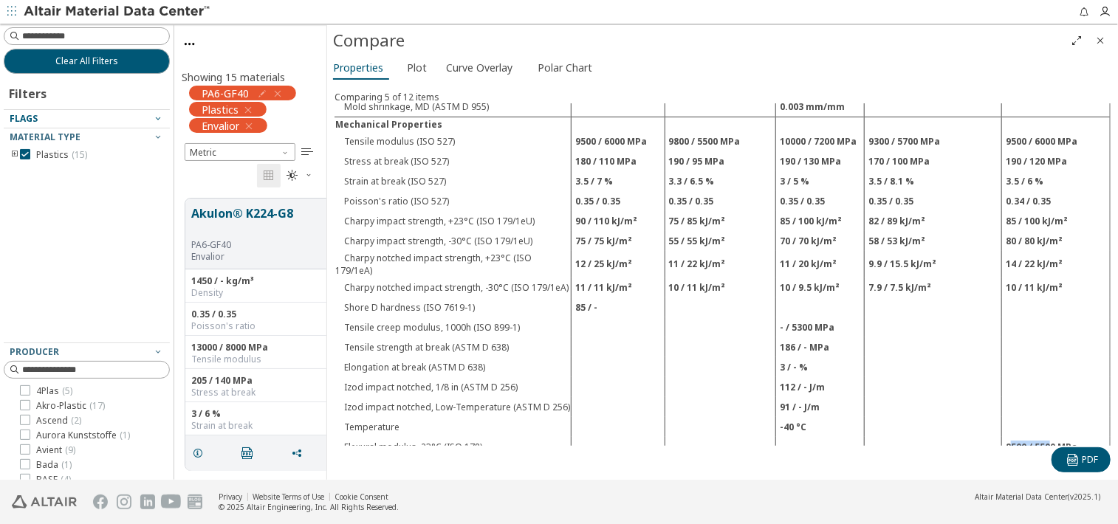
drag, startPoint x: 999, startPoint y: 420, endPoint x: 1039, endPoint y: 416, distance: 40.0
click at [1039, 437] on td "8500 / 5500 MPa" at bounding box center [1056, 447] width 109 height 20
drag, startPoint x: 1039, startPoint y: 416, endPoint x: 1023, endPoint y: 423, distance: 16.9
click at [1023, 437] on td "8500 / 5500 MPa" at bounding box center [1056, 447] width 109 height 20
click at [1006, 437] on td "8500 / 5500 MPa" at bounding box center [1056, 447] width 109 height 20
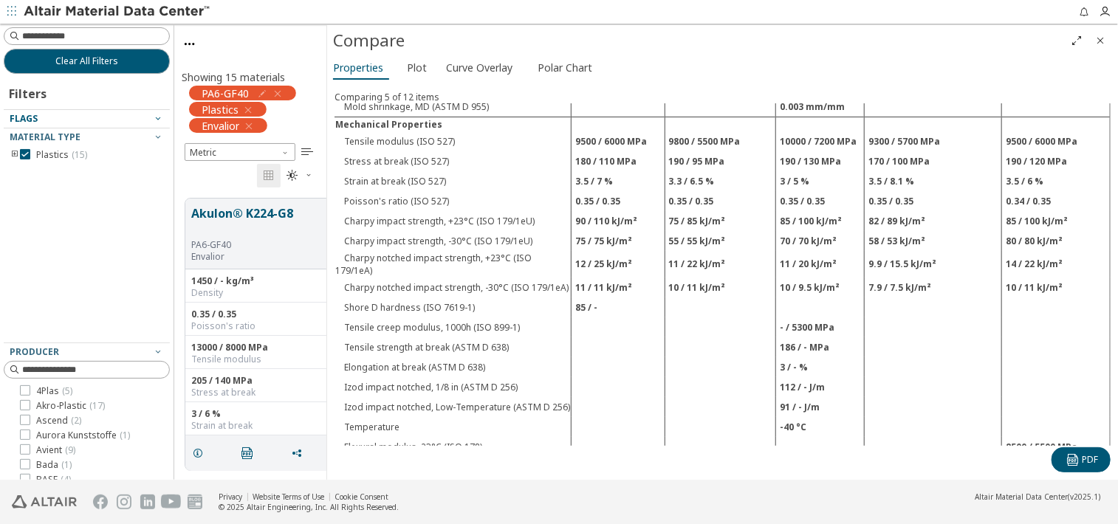
click at [1028, 437] on td "8500 / 5500 MPa" at bounding box center [1056, 447] width 109 height 20
drag, startPoint x: 591, startPoint y: 124, endPoint x: 1022, endPoint y: 129, distance: 431.2
click at [1022, 131] on tr "Tensile modulus (ISO 527) 9500 / 6000 MPa 9800 / 5500 MPa 10000 / 7200 MPa 9300…" at bounding box center [722, 141] width 776 height 20
click at [578, 134] on td "9500 / 6000 MPa" at bounding box center [617, 141] width 93 height 20
drag, startPoint x: 573, startPoint y: 126, endPoint x: 590, endPoint y: 123, distance: 17.2
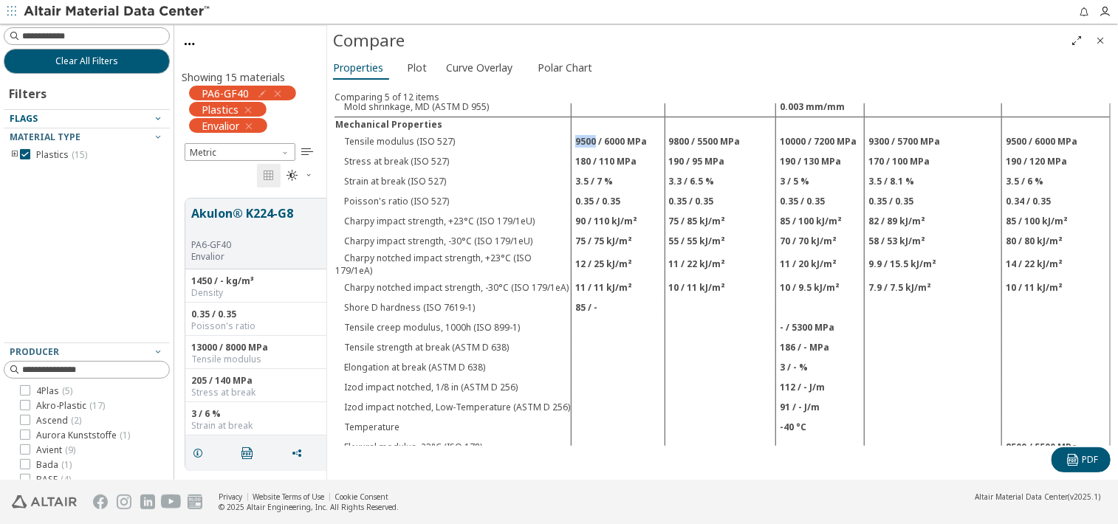
click at [590, 131] on td "9500 / 6000 MPa" at bounding box center [617, 141] width 93 height 20
drag, startPoint x: 590, startPoint y: 123, endPoint x: 603, endPoint y: 130, distance: 14.9
click at [603, 131] on td "9500 / 6000 MPa" at bounding box center [617, 141] width 93 height 20
click at [602, 133] on td "9500 / 6000 MPa" at bounding box center [617, 141] width 93 height 20
click at [600, 151] on td "180 / 110 MPa" at bounding box center [617, 161] width 93 height 20
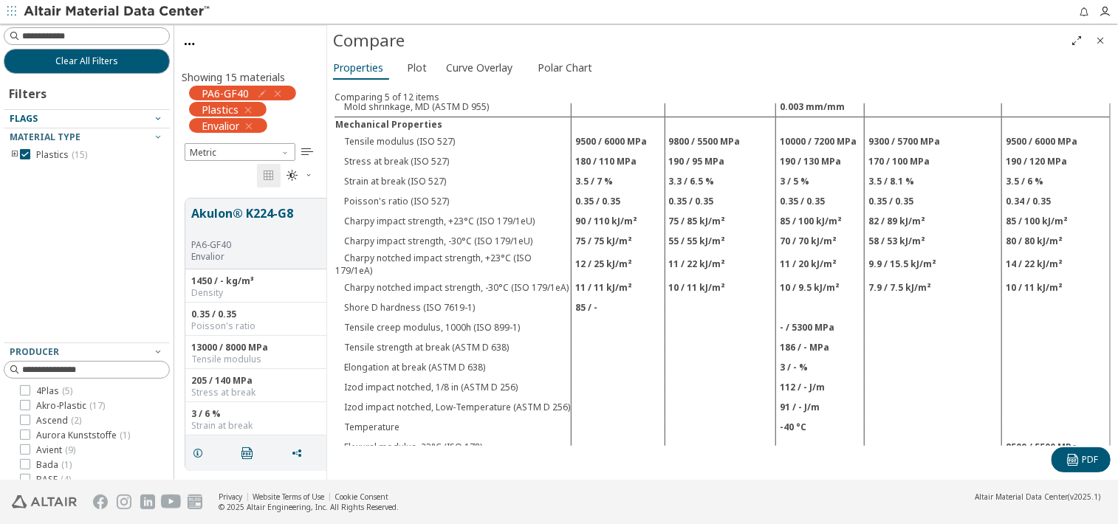
click at [827, 486] on footer "Privacy Website Terms of Use Cookie Consent © 2025 Altair Engineering, Inc. All…" at bounding box center [559, 502] width 1118 height 44
